Goal: Task Accomplishment & Management: Complete application form

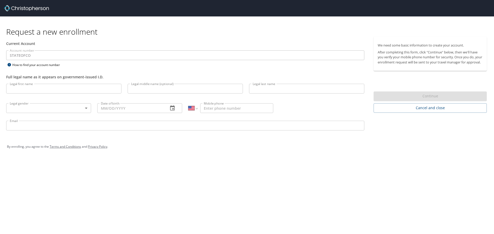
select select "US"
click at [34, 89] on input "Legal first name" at bounding box center [63, 89] width 115 height 10
type input "Reina"
click at [258, 86] on input "Legal last name" at bounding box center [306, 89] width 115 height 10
type input "[PERSON_NAME]"
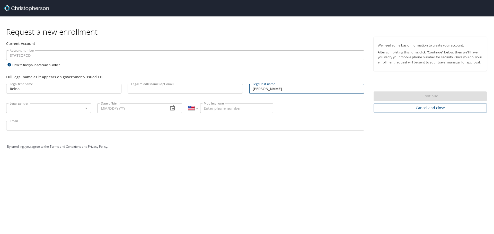
click at [76, 109] on body "Request a new enrollment Current Account Account number STATEOFCO Account numbe…" at bounding box center [247, 117] width 494 height 234
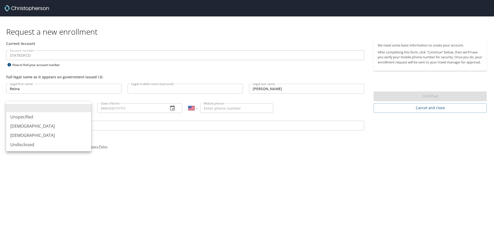
click at [45, 136] on li "[DEMOGRAPHIC_DATA]" at bounding box center [48, 135] width 85 height 9
type input "[DEMOGRAPHIC_DATA]"
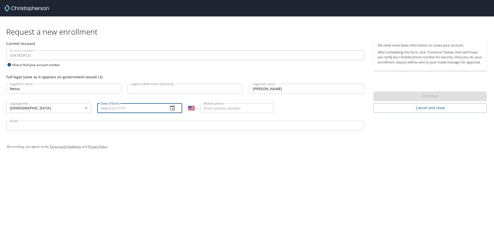
click at [140, 107] on input "Date of birth" at bounding box center [130, 108] width 67 height 10
type input "[DATE]"
click at [239, 106] on input "Mobile phone" at bounding box center [236, 108] width 73 height 10
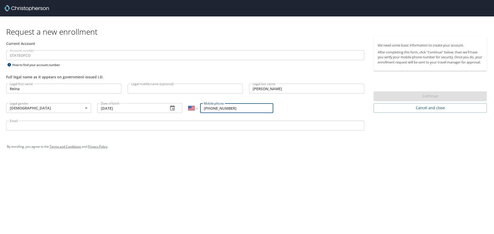
type input "[PHONE_NUMBER]"
click at [220, 125] on input "Email" at bounding box center [185, 126] width 358 height 10
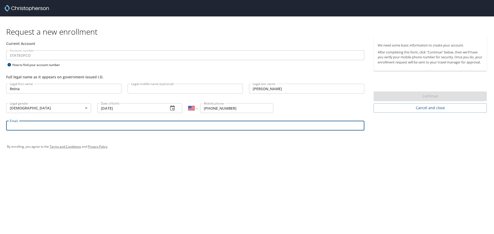
type input "[EMAIL_ADDRESS][PERSON_NAME][DOMAIN_NAME][US_STATE]"
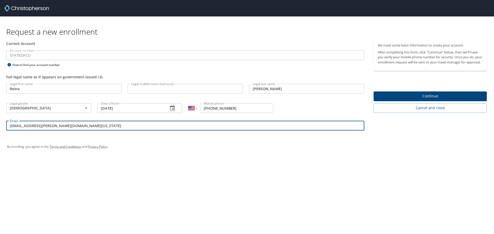
click at [256, 167] on div "Request a new enrollment Current Account Account number STATEOFCO Account numbe…" at bounding box center [247, 117] width 494 height 234
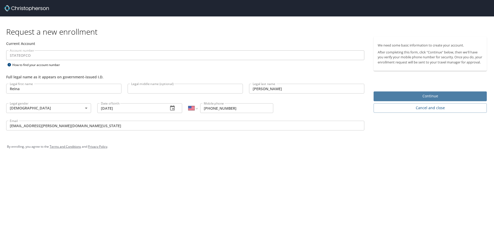
click at [456, 99] on span "Continue" at bounding box center [430, 96] width 105 height 6
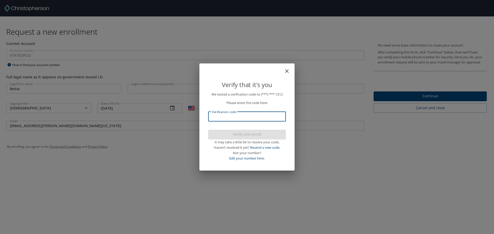
click at [249, 116] on input "Verification code" at bounding box center [247, 117] width 78 height 10
type input "206805"
click at [247, 136] on span "Verify and enroll" at bounding box center [246, 135] width 69 height 6
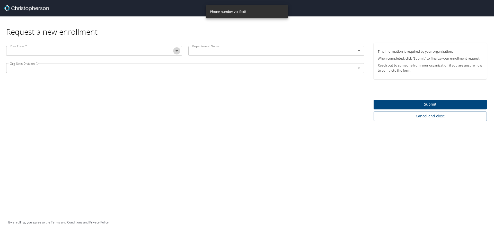
click at [180, 52] on button "Open" at bounding box center [176, 50] width 7 height 7
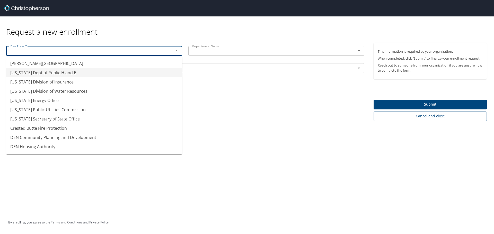
click at [126, 72] on li "[US_STATE] Dept of Public H and E" at bounding box center [94, 72] width 176 height 9
type input "[US_STATE] Dept of Public H and E"
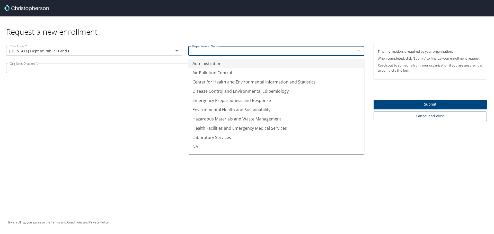
click at [244, 53] on input "text" at bounding box center [269, 51] width 158 height 7
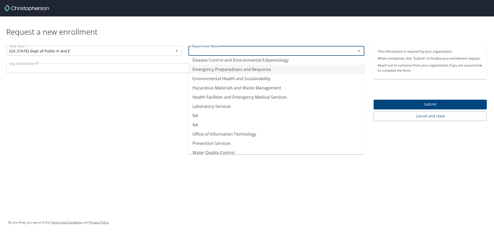
scroll to position [36, 0]
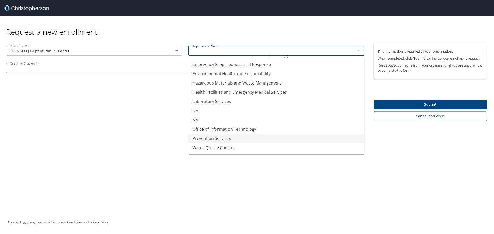
click at [221, 136] on li "Prevention Services" at bounding box center [276, 138] width 176 height 9
type input "Prevention Services"
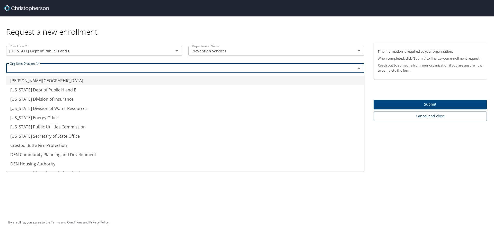
click at [125, 69] on input "text" at bounding box center [178, 68] width 340 height 7
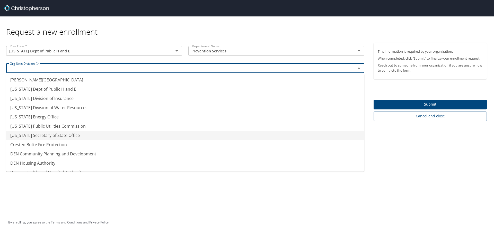
scroll to position [0, 0]
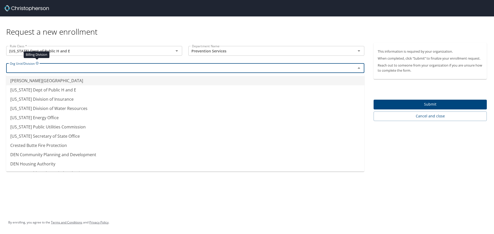
click at [37, 64] on icon at bounding box center [37, 63] width 3 height 3
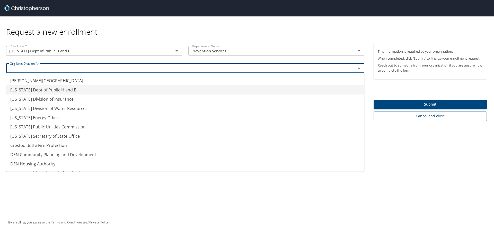
click at [79, 91] on li "[US_STATE] Dept of Public H and E" at bounding box center [185, 89] width 358 height 9
type input "[US_STATE] Dept of Public H and E"
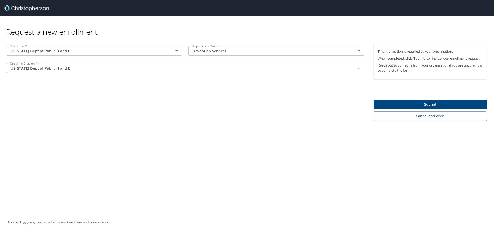
click at [257, 164] on div "Request a new enrollment Rule Class * [US_STATE] Dept of Public H and E Rule Cl…" at bounding box center [247, 117] width 494 height 234
click at [416, 102] on span "Submit" at bounding box center [430, 104] width 105 height 6
